Goal: Find specific page/section: Find specific page/section

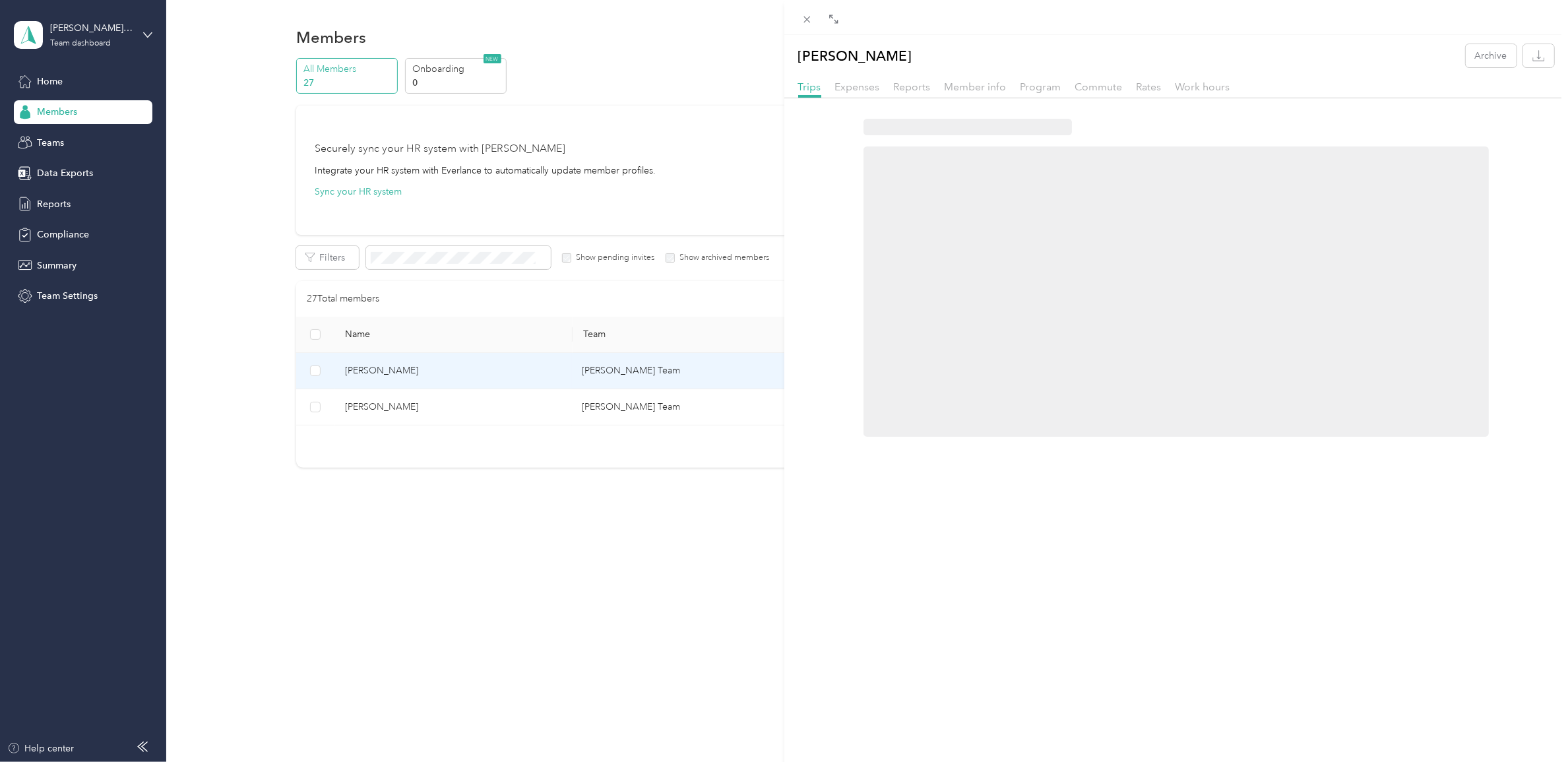
click at [4, 133] on div "[PERSON_NAME] Archive Trips Expenses Reports Member info Program Commute Rates …" at bounding box center [784, 381] width 1568 height 762
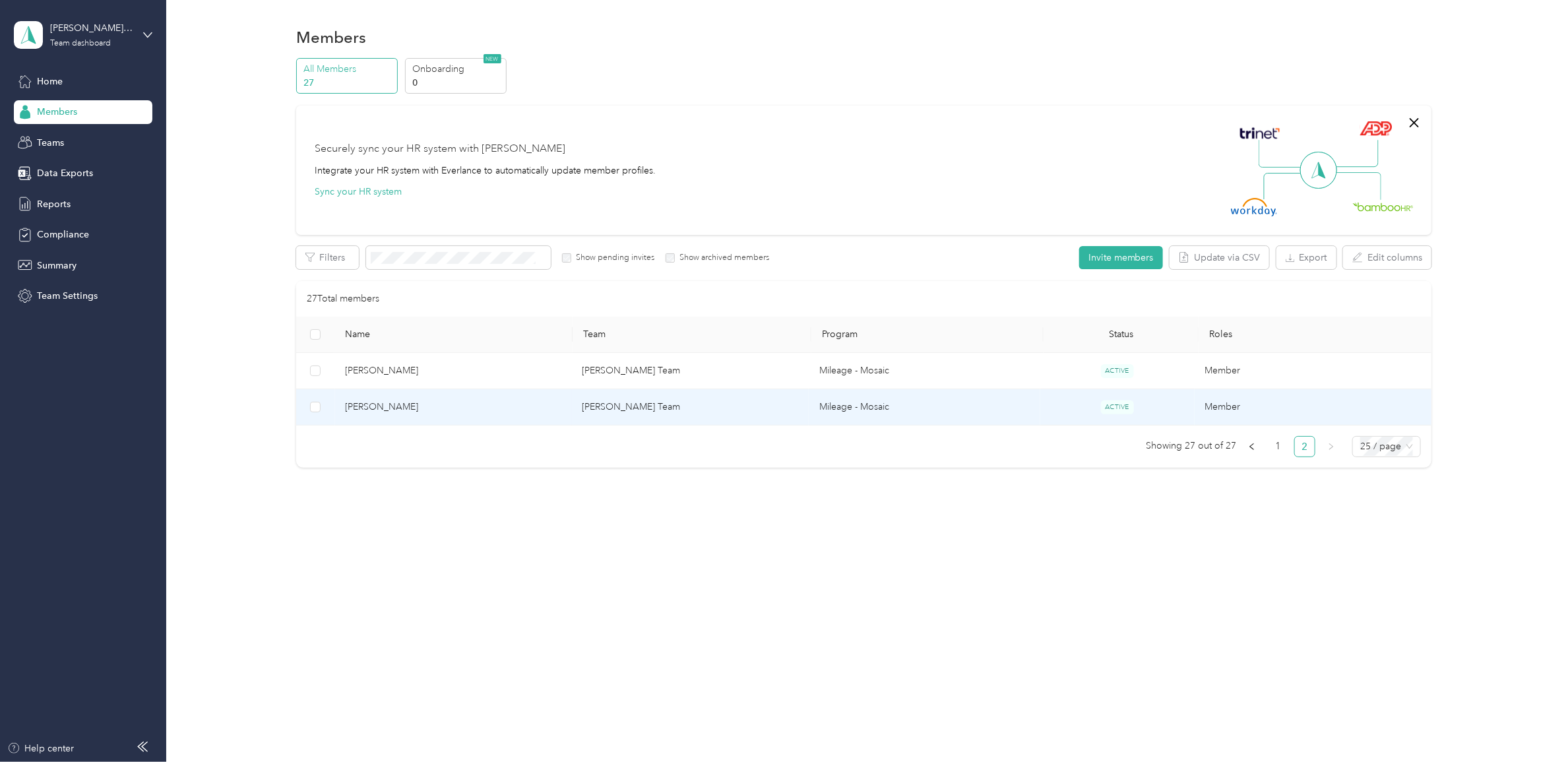
click at [572, 406] on td "[PERSON_NAME]" at bounding box center [453, 407] width 237 height 36
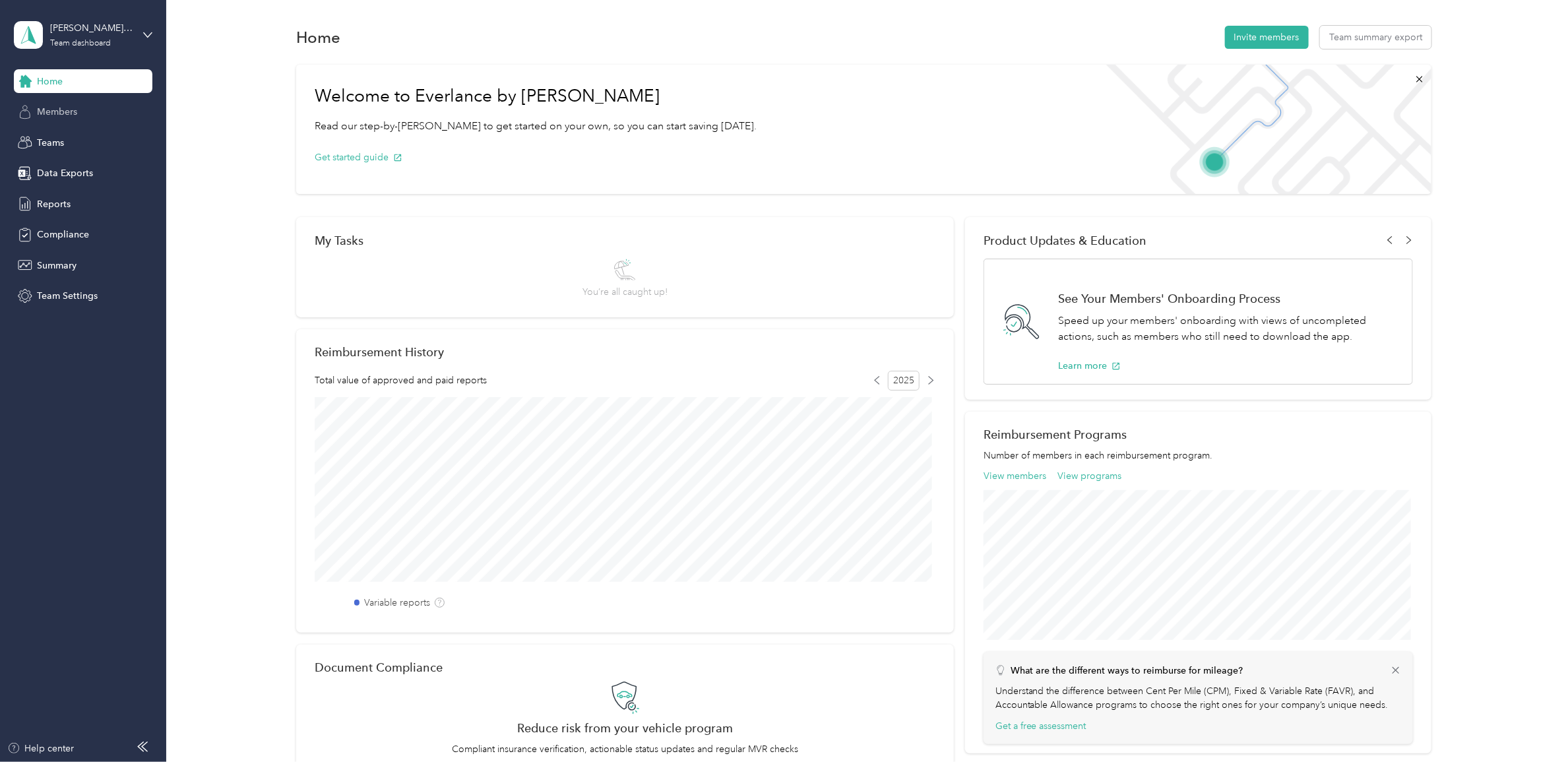
click at [41, 110] on span "Members" at bounding box center [57, 111] width 41 height 14
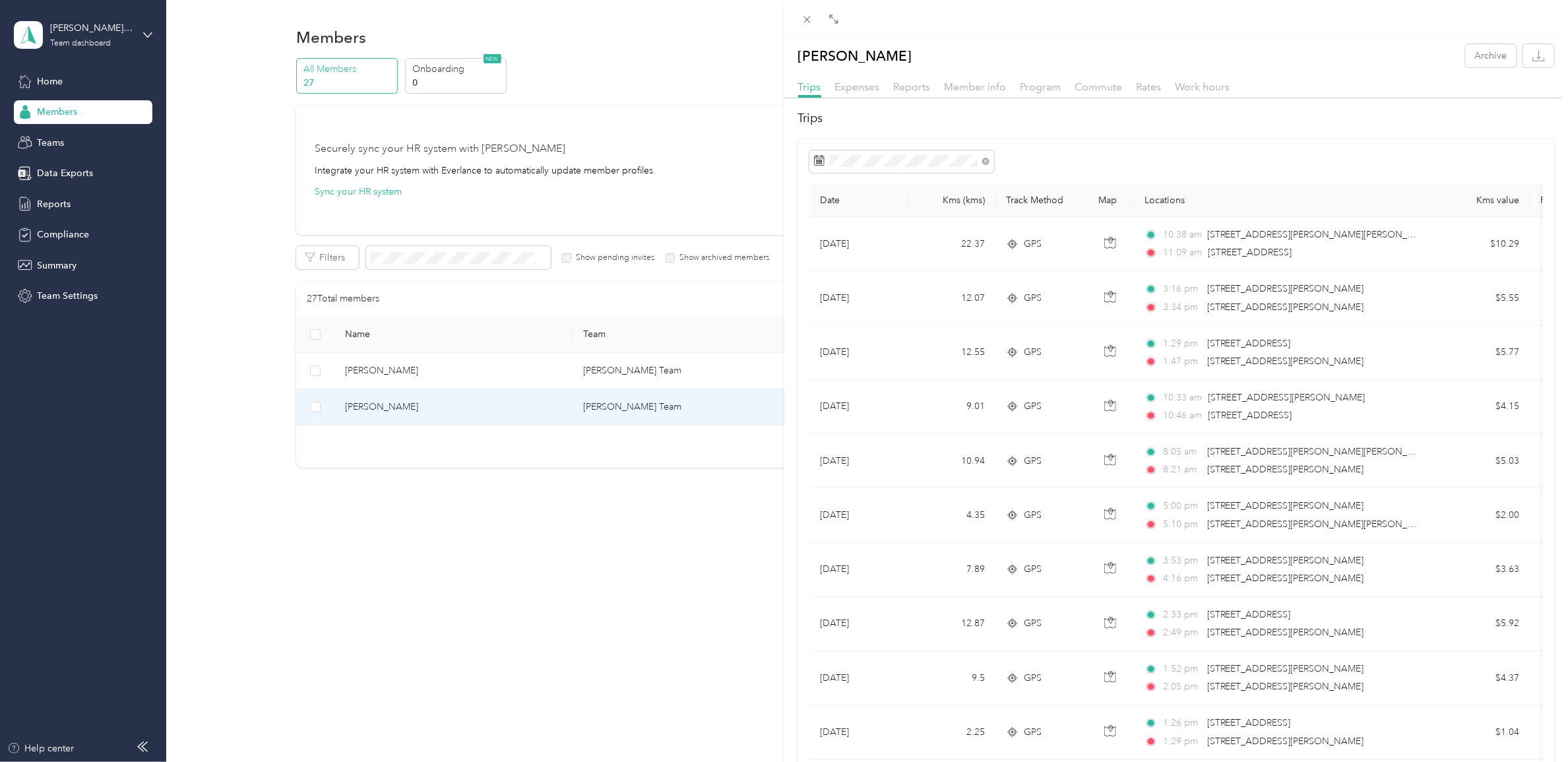
click at [619, 640] on div "Olphe Musangaya Archive Trips Expenses Reports Member info Program Commute Rate…" at bounding box center [784, 381] width 1568 height 762
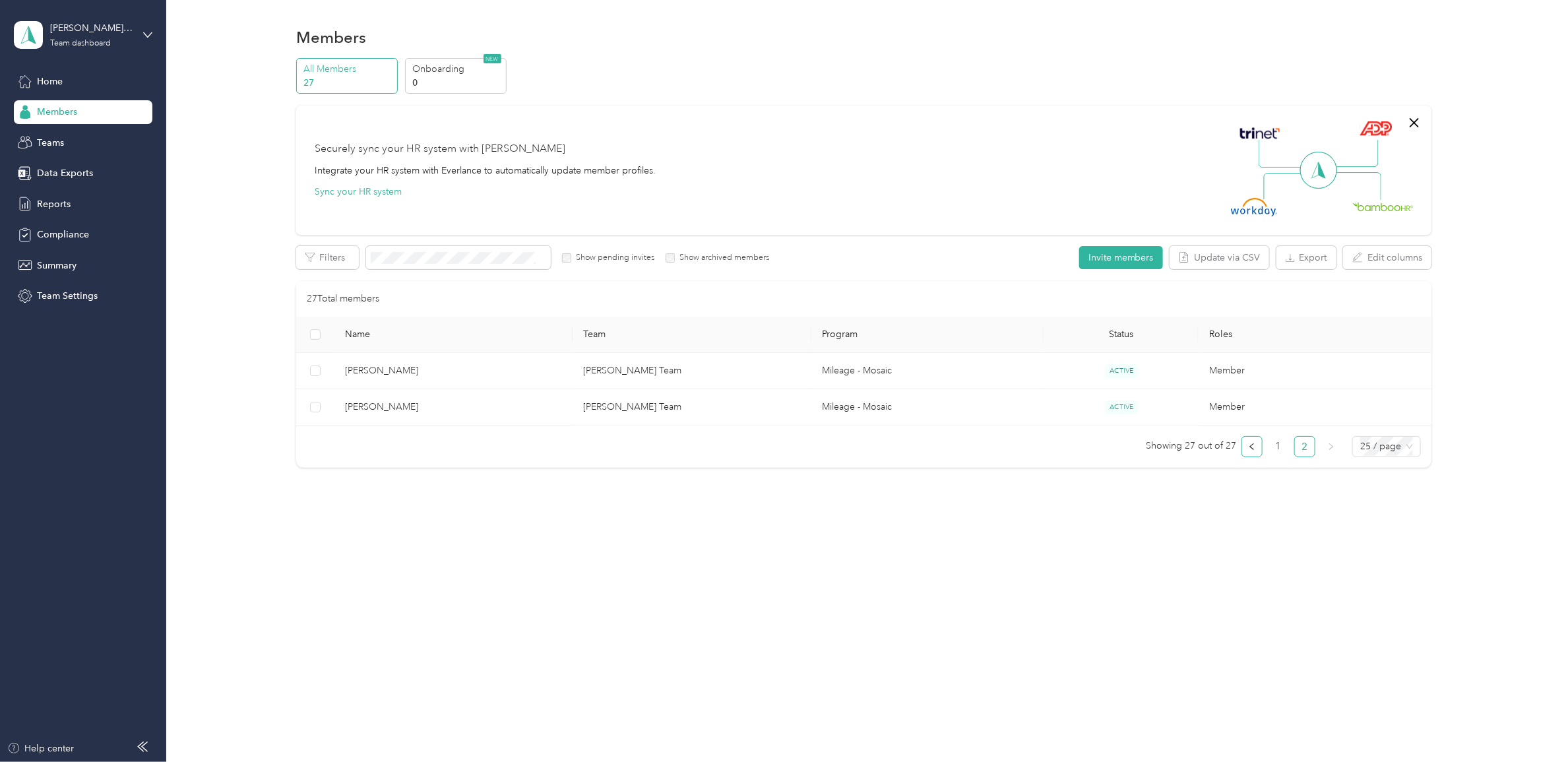
click at [1262, 452] on button "button" at bounding box center [1252, 447] width 21 height 21
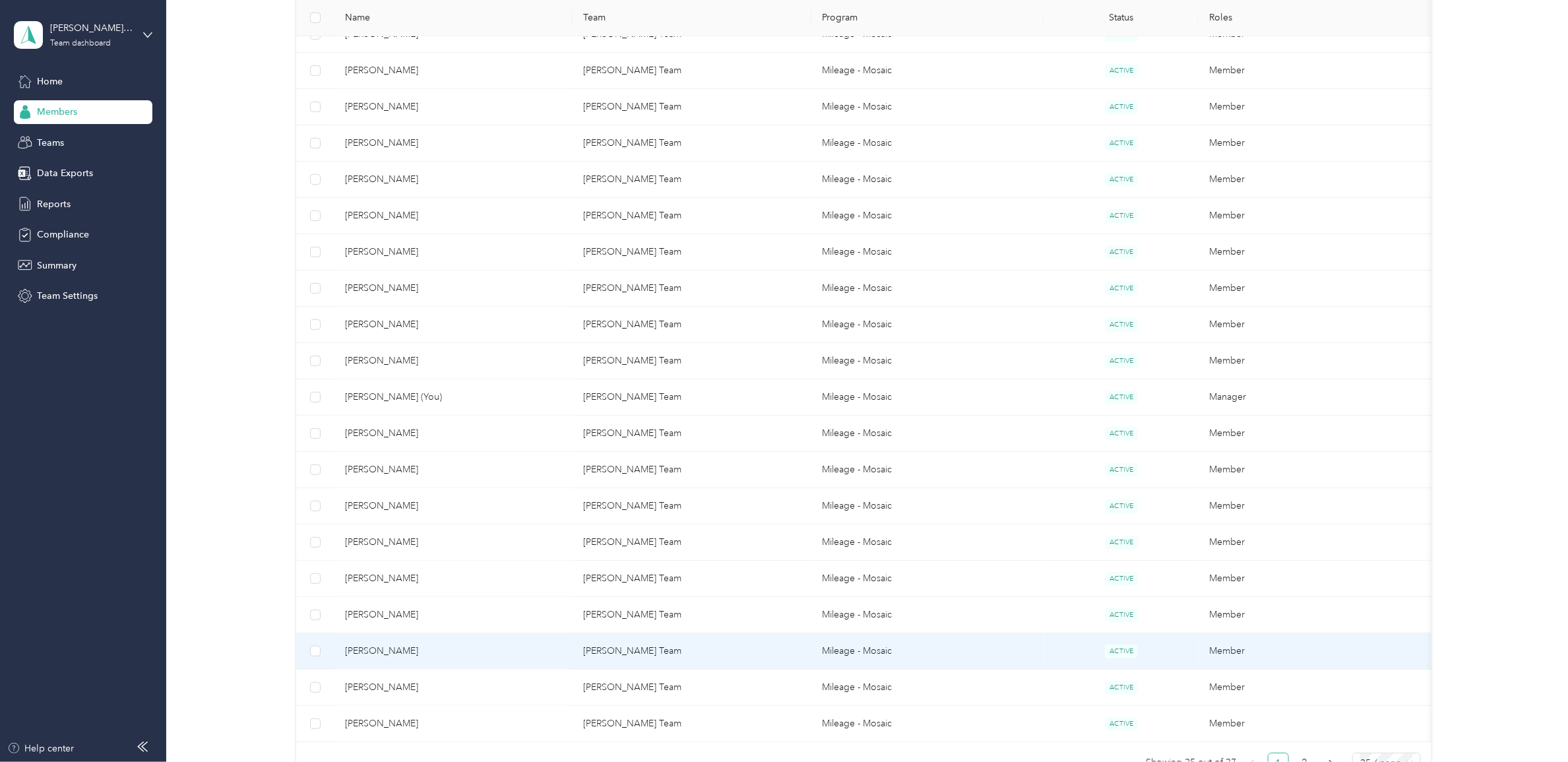
scroll to position [495, 0]
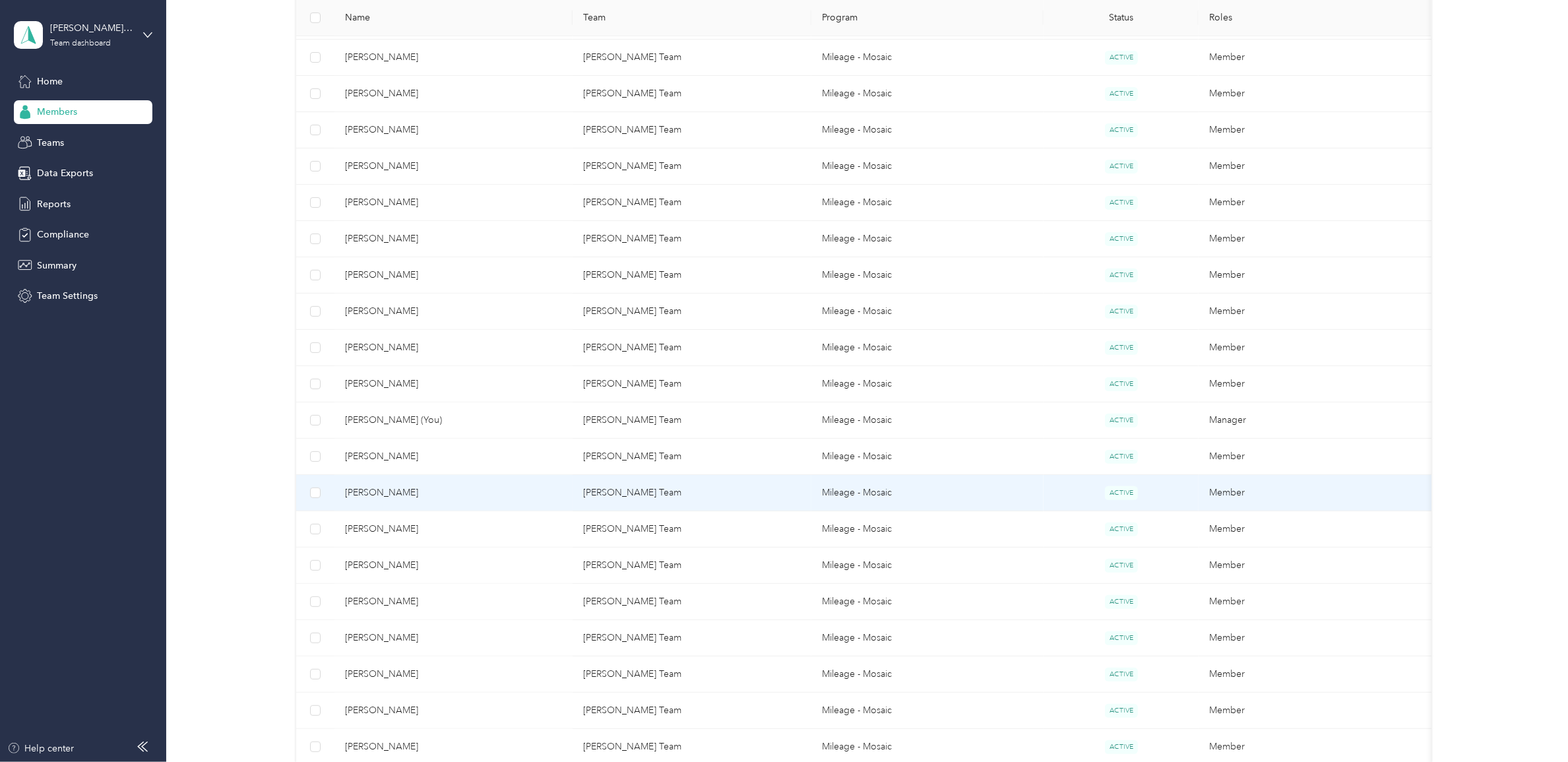
click at [469, 499] on span "[PERSON_NAME]" at bounding box center [454, 493] width 218 height 15
